Goal: Use online tool/utility: Utilize a website feature to perform a specific function

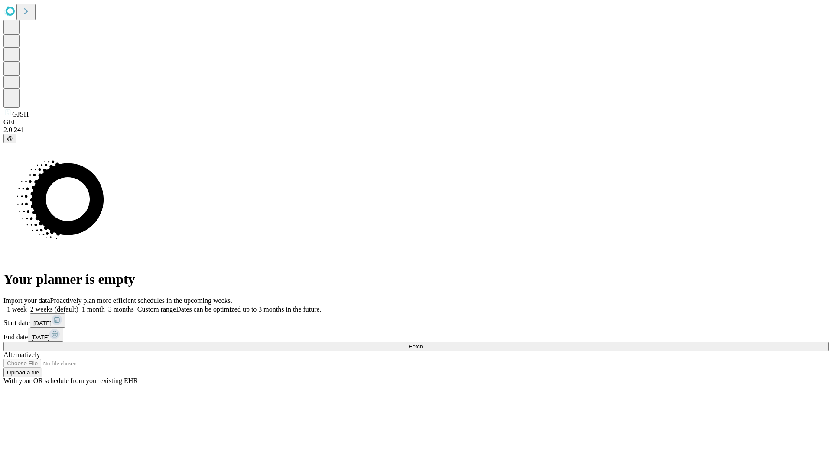
click at [423, 343] on span "Fetch" at bounding box center [415, 346] width 14 height 6
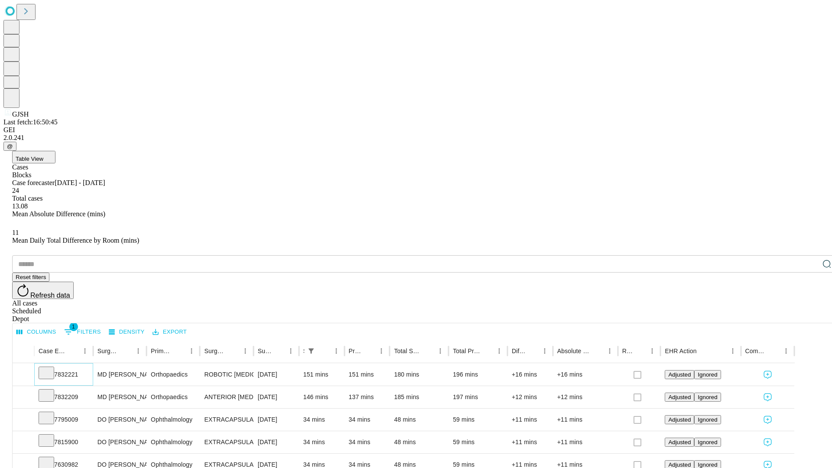
click at [51, 368] on icon at bounding box center [46, 372] width 9 height 9
